Goal: Check status: Check status

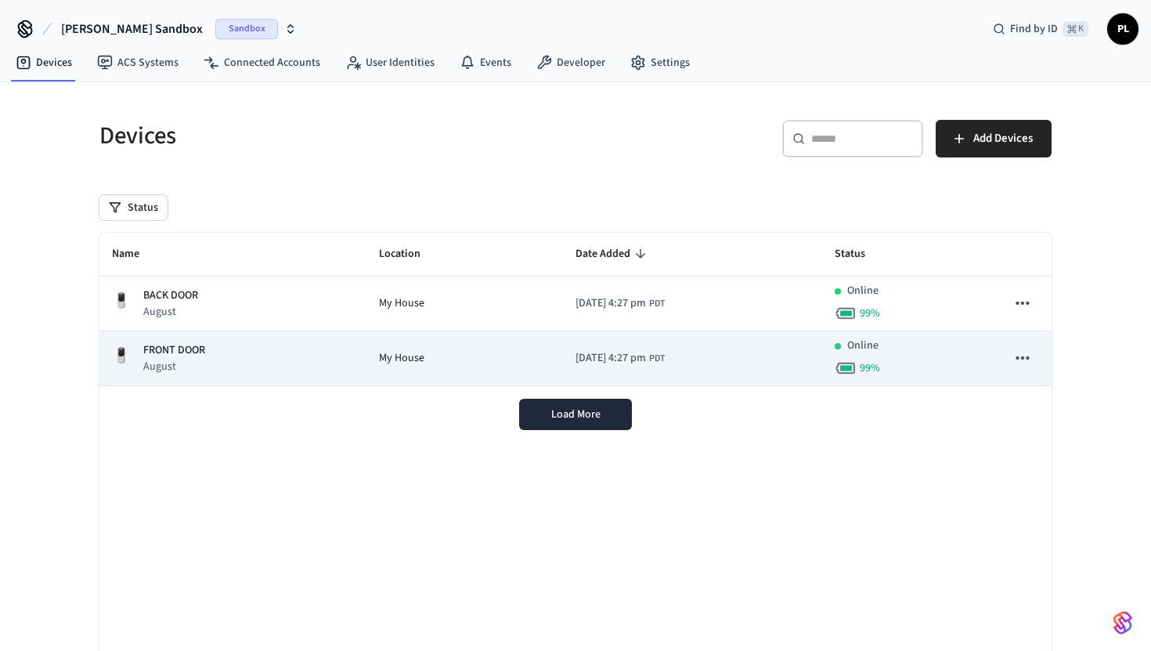
click at [256, 339] on td "FRONT DOOR August" at bounding box center [232, 358] width 267 height 55
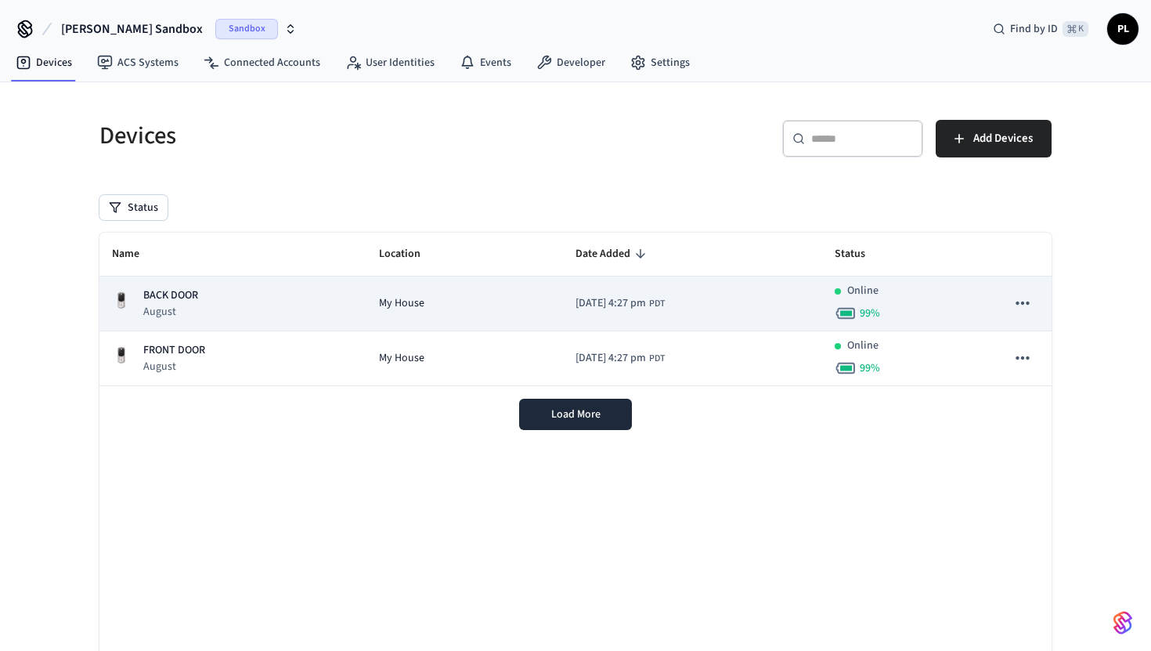
click at [213, 302] on div "BACK DOOR August" at bounding box center [233, 303] width 242 height 32
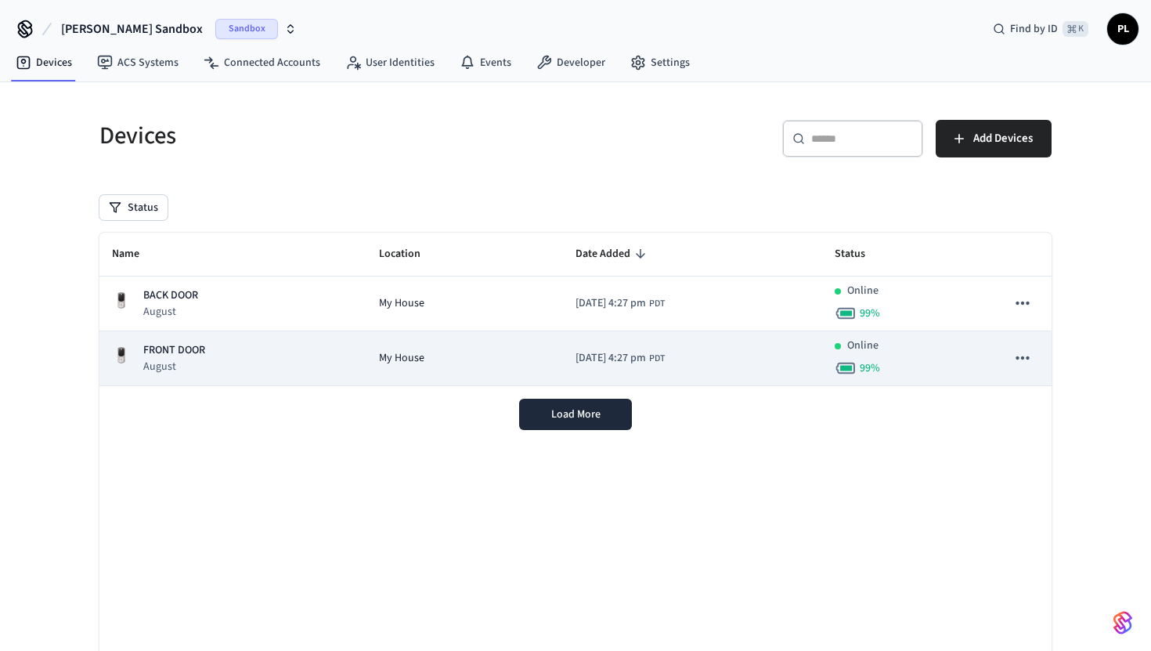
click at [262, 360] on div "FRONT DOOR August" at bounding box center [233, 358] width 242 height 32
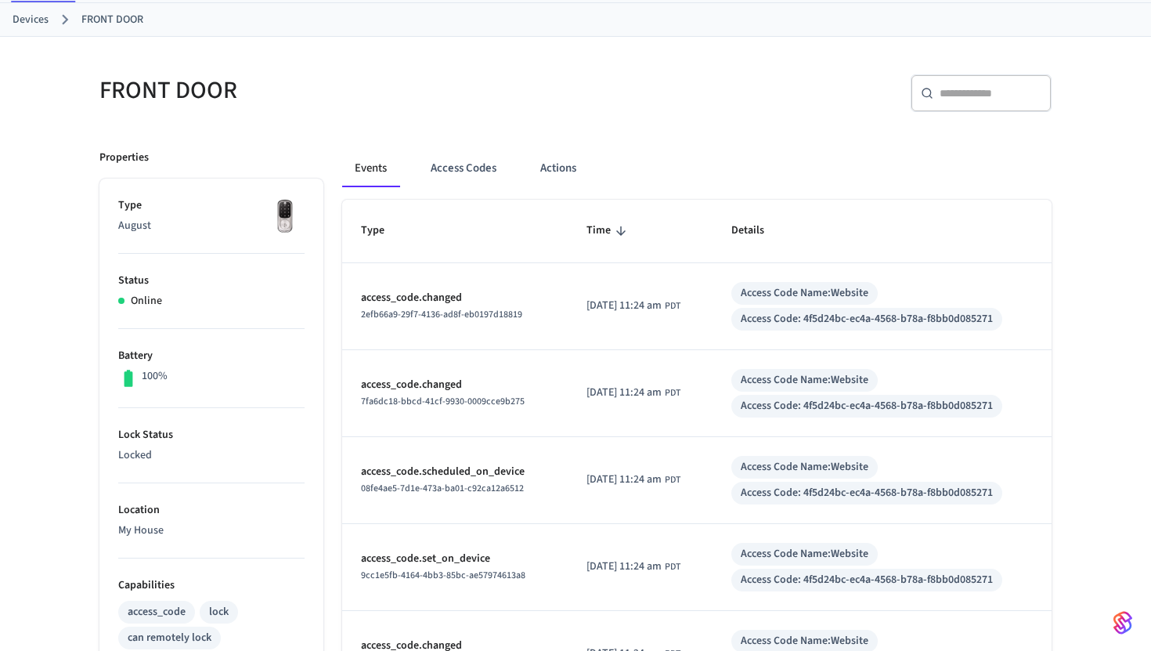
scroll to position [93, 0]
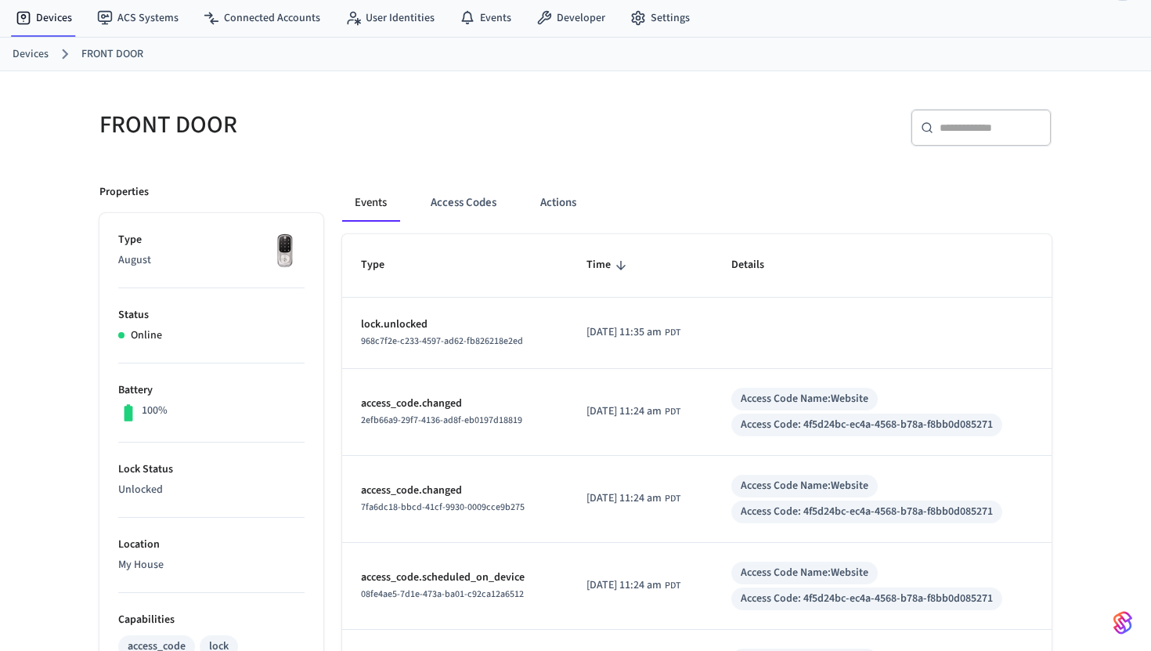
scroll to position [50, 0]
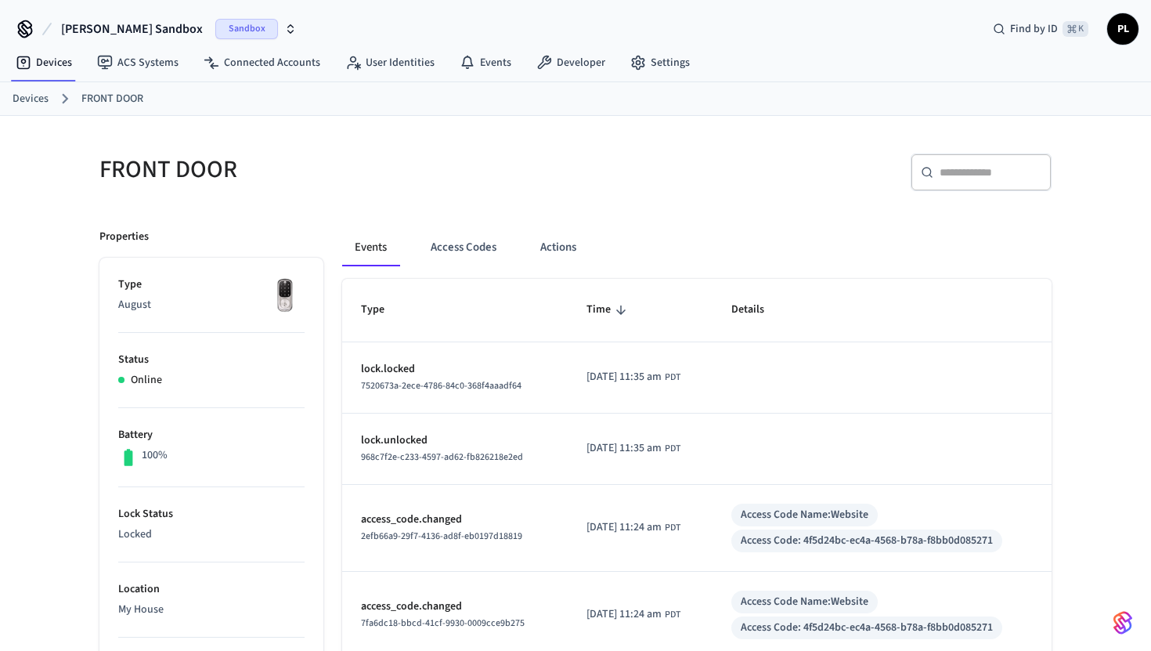
scroll to position [18, 0]
